Goal: Check status

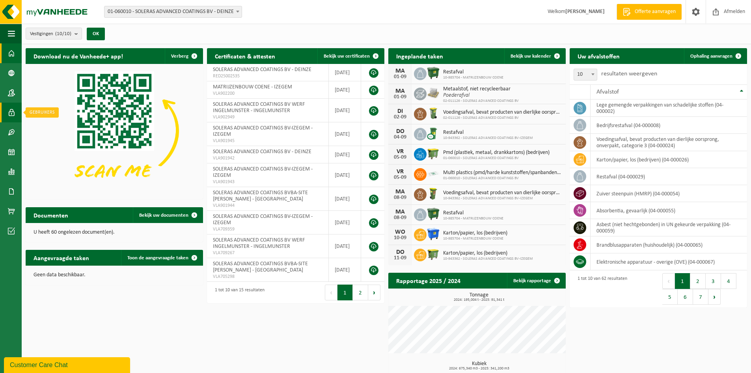
click at [10, 112] on span at bounding box center [11, 113] width 7 height 20
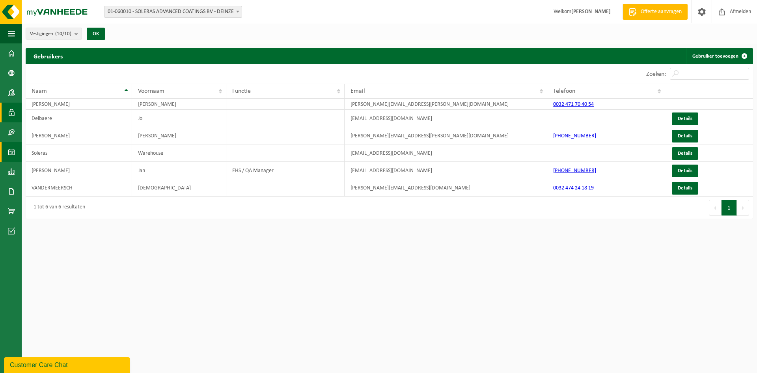
click at [14, 153] on span at bounding box center [11, 152] width 7 height 20
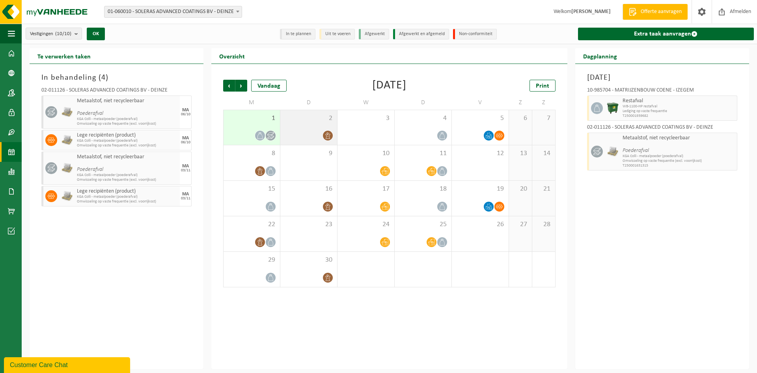
click at [309, 134] on div at bounding box center [308, 135] width 49 height 11
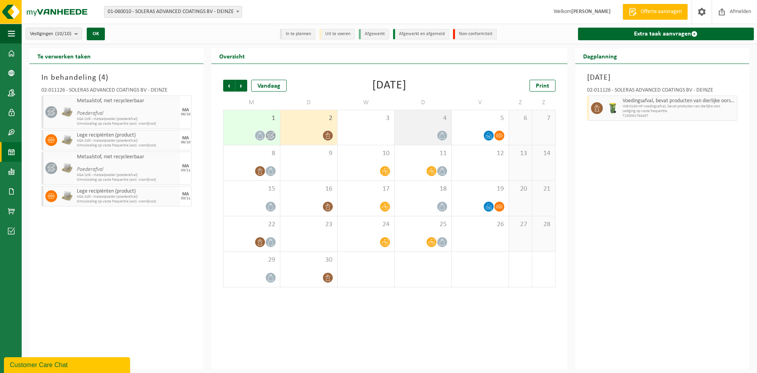
click at [432, 125] on div "4" at bounding box center [423, 127] width 57 height 35
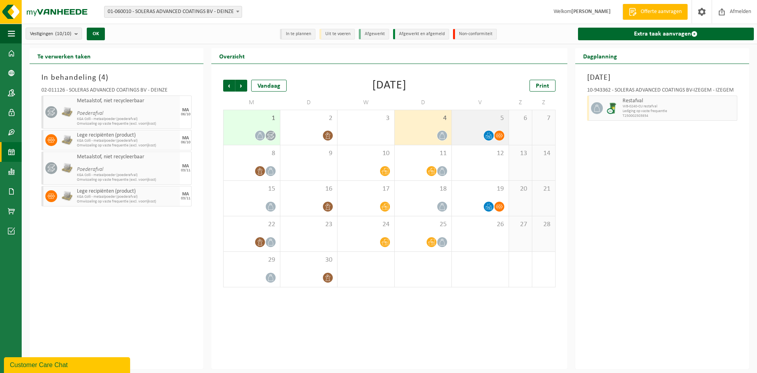
click at [476, 120] on span "5" at bounding box center [480, 118] width 49 height 9
